Goal: Task Accomplishment & Management: Manage account settings

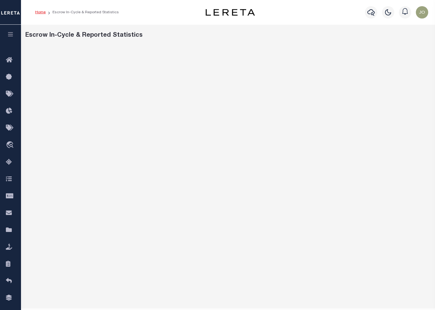
click at [37, 12] on link "Home" at bounding box center [40, 13] width 11 height 4
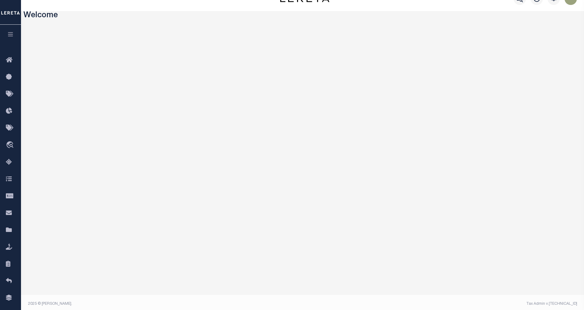
scroll to position [17, 0]
click at [3, 38] on button "button" at bounding box center [10, 35] width 21 height 21
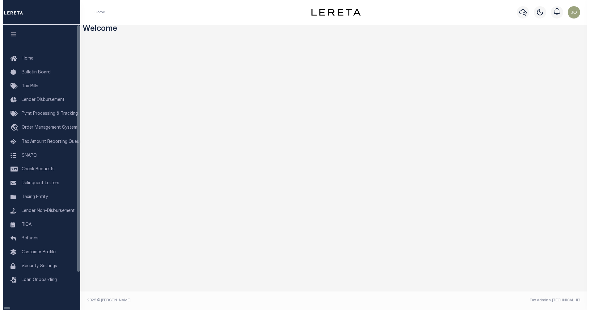
scroll to position [0, 0]
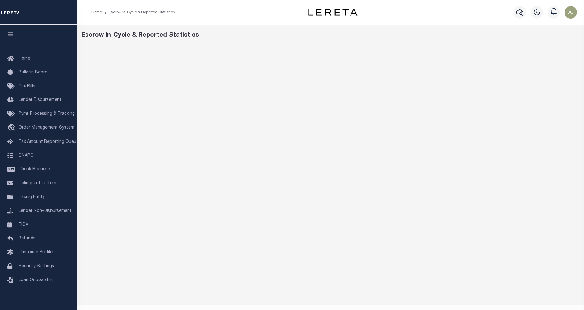
click at [158, 303] on div at bounding box center [330, 175] width 503 height 260
click at [30, 255] on span "Customer Profile" at bounding box center [36, 253] width 34 height 4
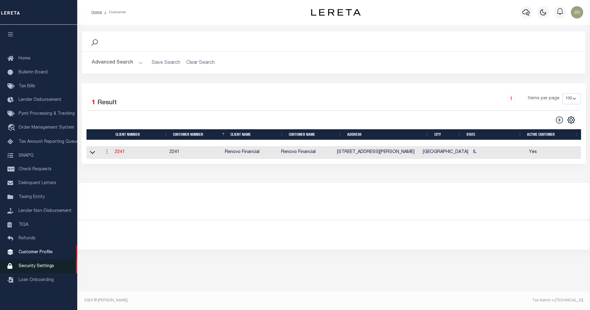
click at [27, 269] on span "Security Settings" at bounding box center [37, 266] width 36 height 4
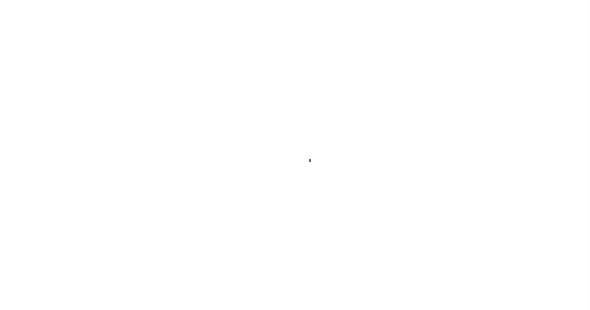
select select "100"
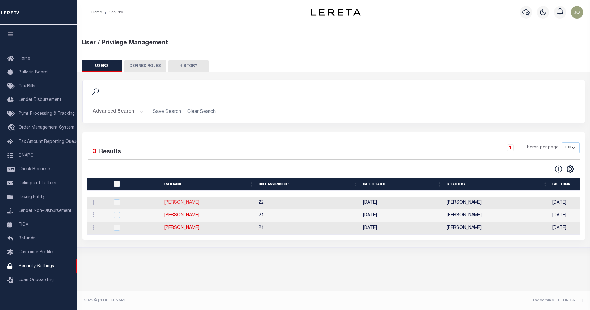
click at [180, 203] on link "Jose Cabrera" at bounding box center [181, 203] width 35 height 4
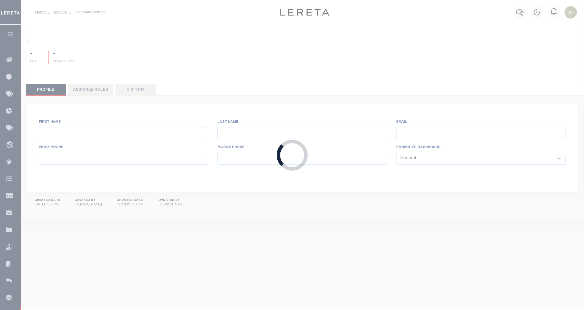
type input "Jose"
type input "Cabrera"
type input "Jose.Cabrera@accumatch.com"
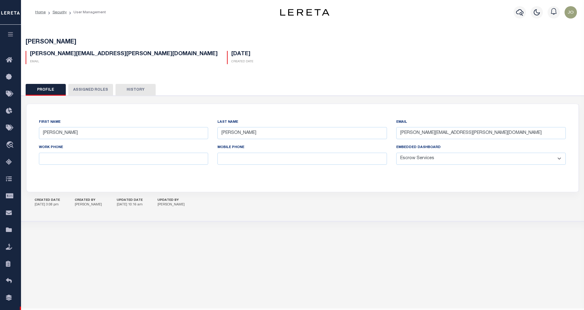
click at [178, 203] on p "Jose Cabrera" at bounding box center [171, 205] width 27 height 5
click at [561, 158] on select "General Locate Escrow Services AI Payment Verification Customer Service" at bounding box center [481, 159] width 170 height 12
select select "GEN"
click at [396, 153] on select "General Locate Escrow Services AI Payment Verification Customer Service" at bounding box center [481, 159] width 170 height 12
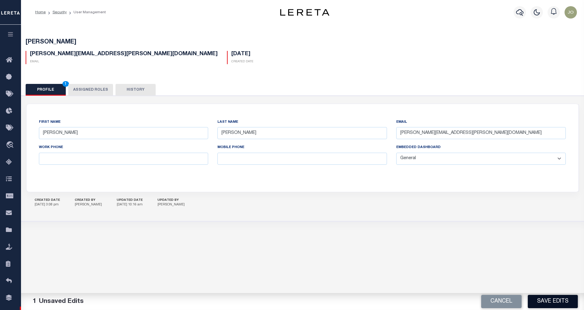
click at [545, 302] on button "Save Edits" at bounding box center [553, 301] width 50 height 13
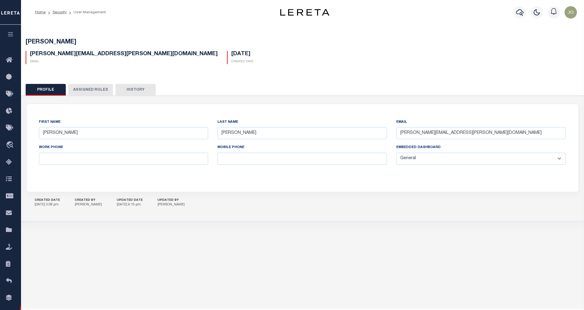
click at [10, 33] on icon "button" at bounding box center [10, 35] width 7 height 6
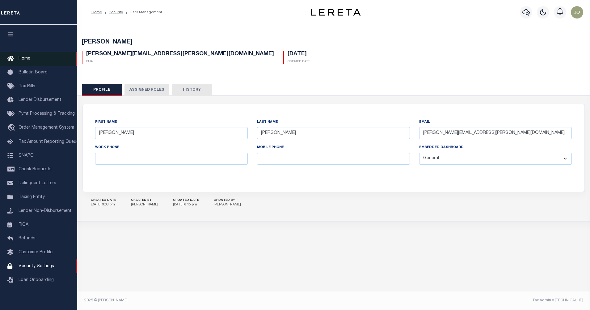
click at [23, 57] on span "Home" at bounding box center [25, 59] width 12 height 4
